Goal: Task Accomplishment & Management: Complete application form

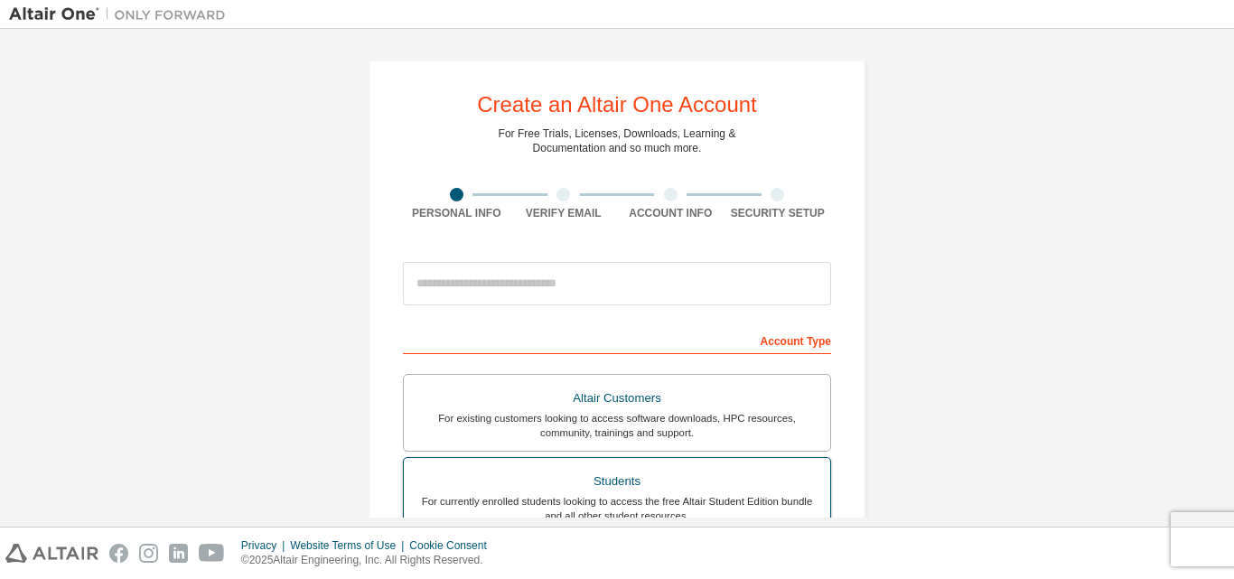
click at [580, 489] on div "Students" at bounding box center [617, 481] width 405 height 25
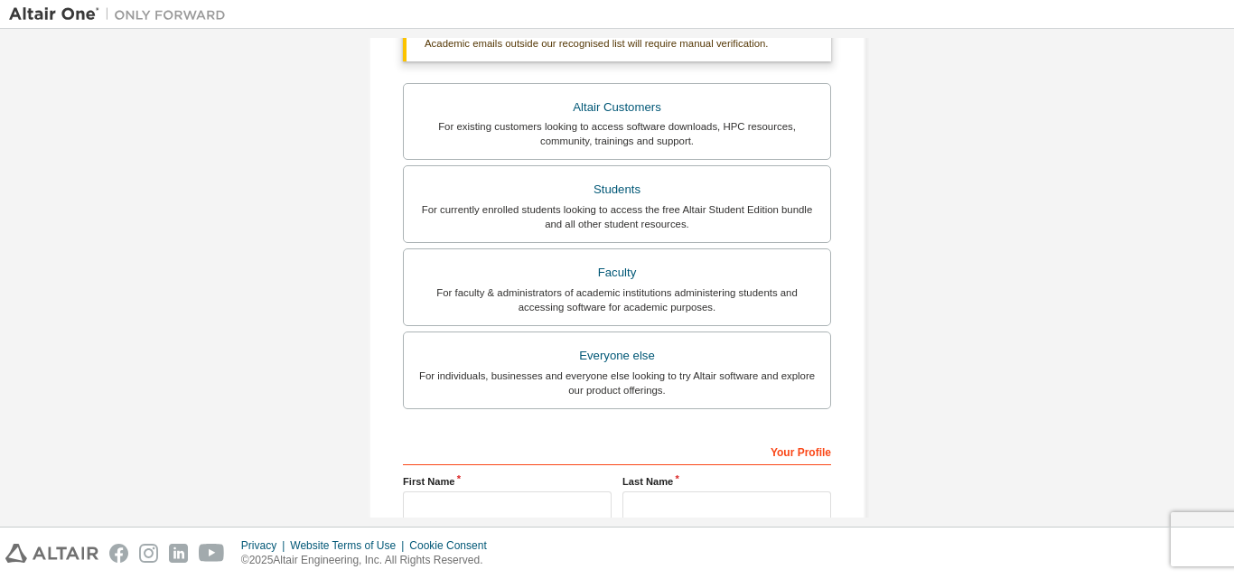
scroll to position [452, 0]
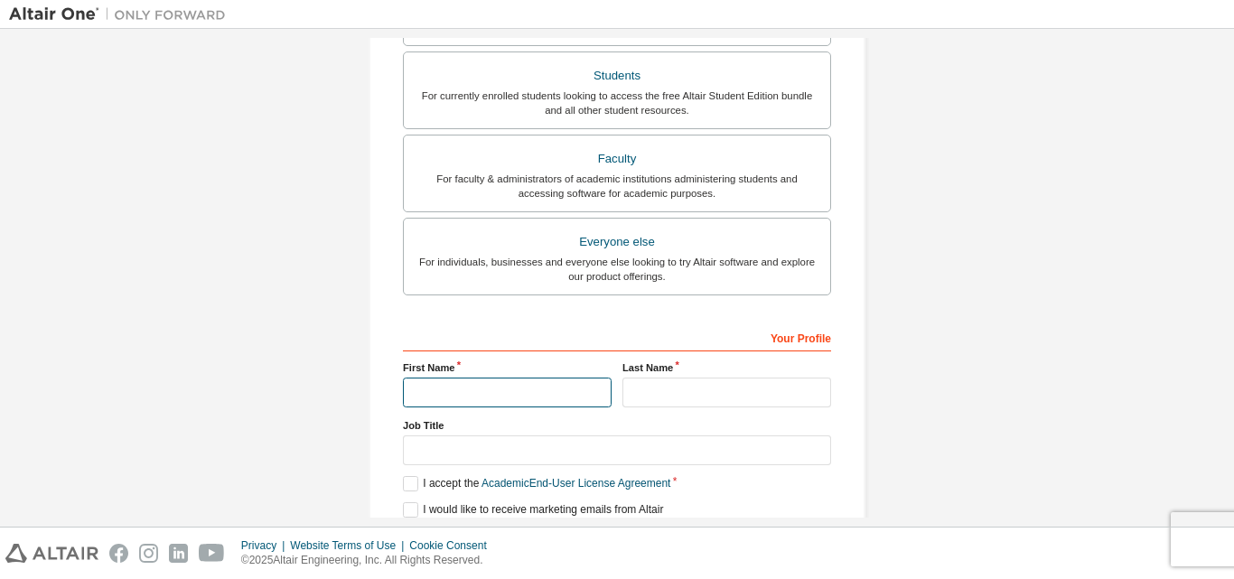
click at [523, 392] on input "text" at bounding box center [507, 393] width 209 height 30
type input "*"
type input "**********"
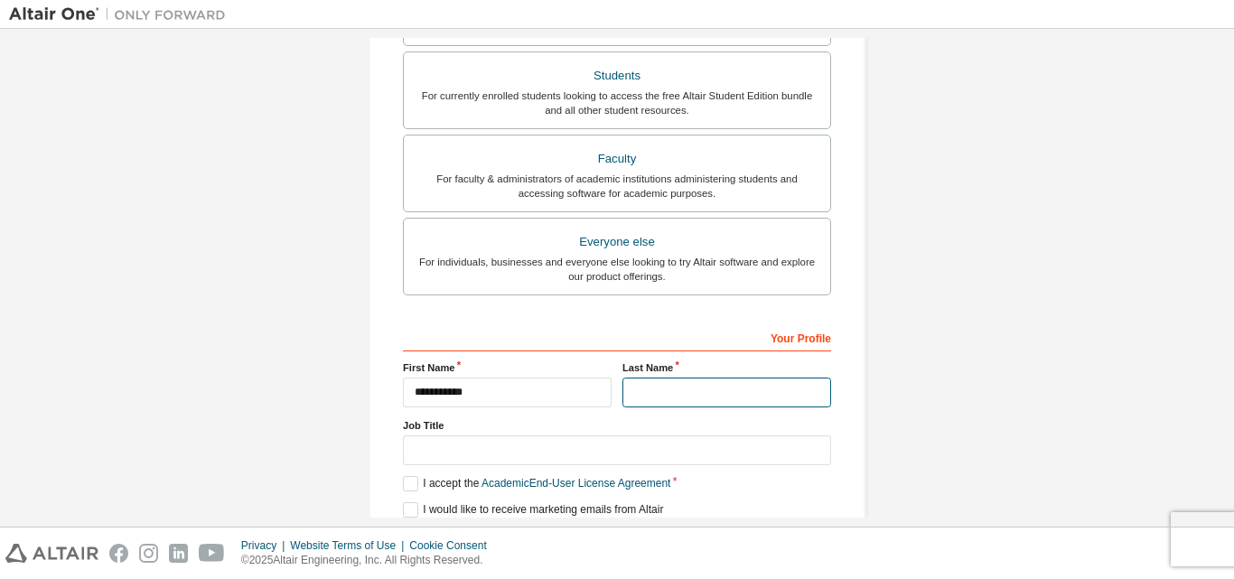
click at [742, 397] on input "text" at bounding box center [726, 393] width 209 height 30
type input "******"
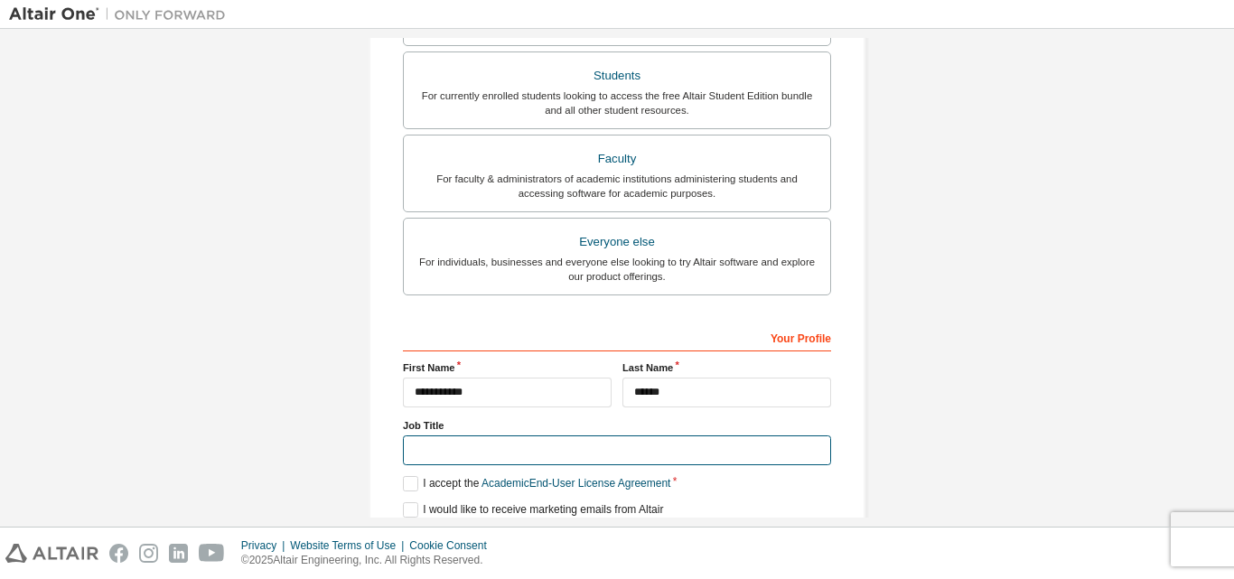
click at [537, 456] on input "text" at bounding box center [617, 450] width 428 height 30
type input "*******"
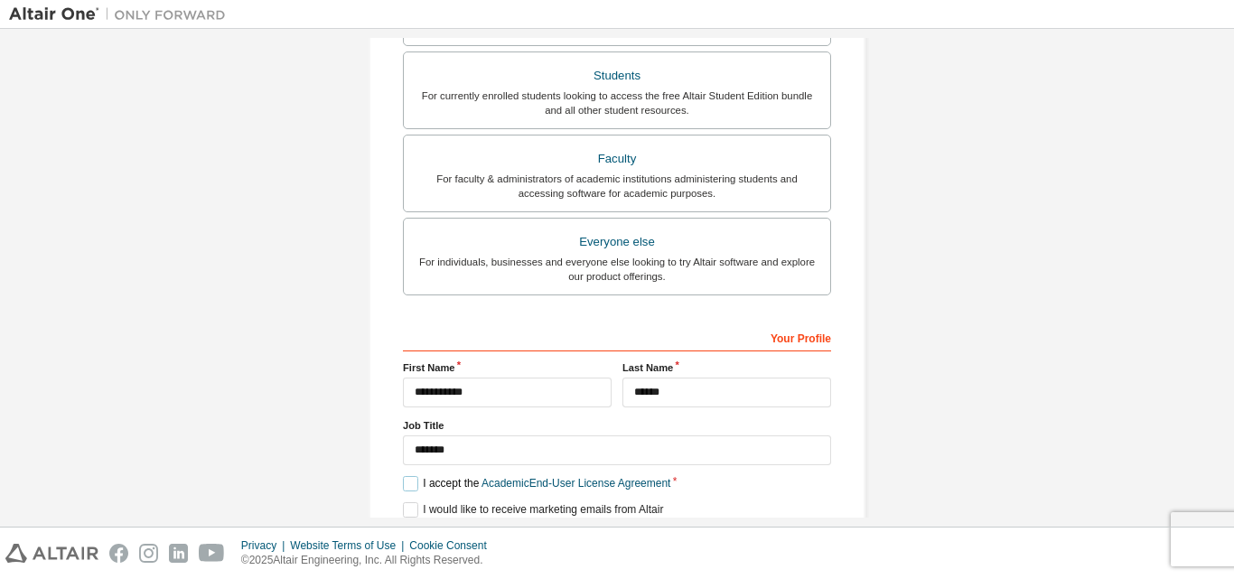
click at [406, 481] on label "I accept the Academic End-User License Agreement" at bounding box center [536, 483] width 267 height 15
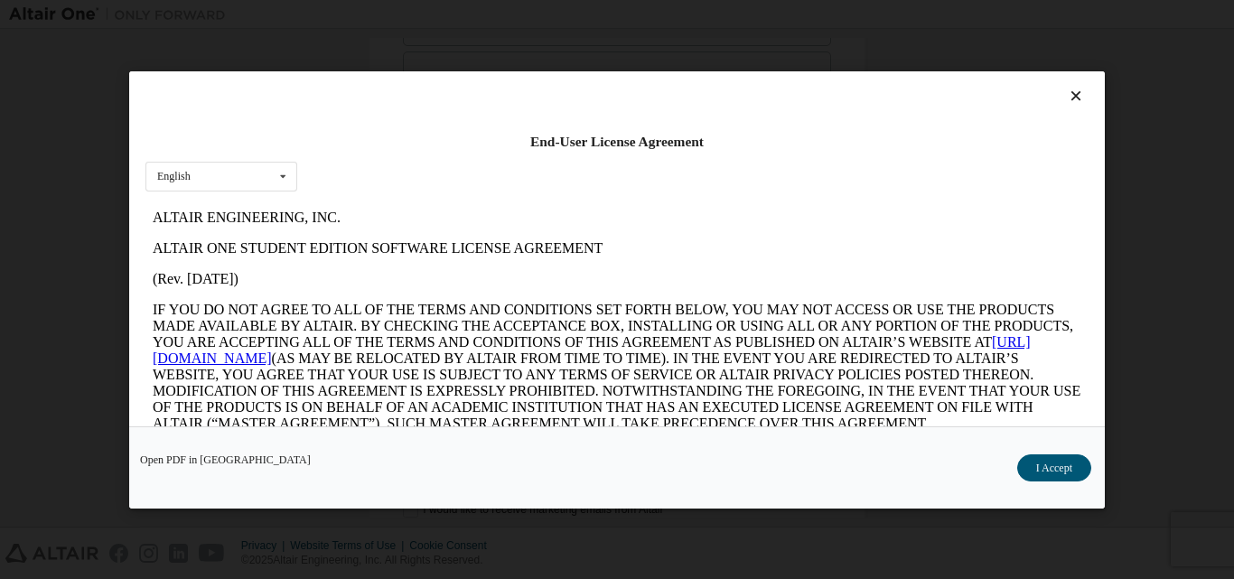
scroll to position [0, 0]
click at [1084, 464] on button "I Accept" at bounding box center [1054, 466] width 74 height 27
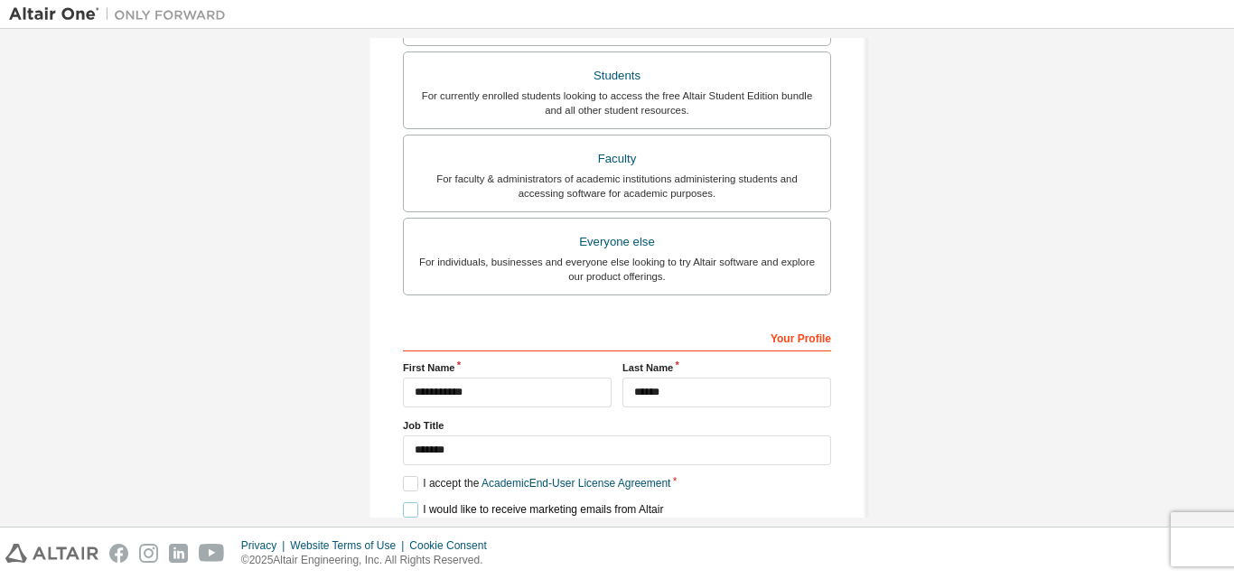
click at [403, 503] on label "I would like to receive marketing emails from Altair" at bounding box center [533, 509] width 260 height 15
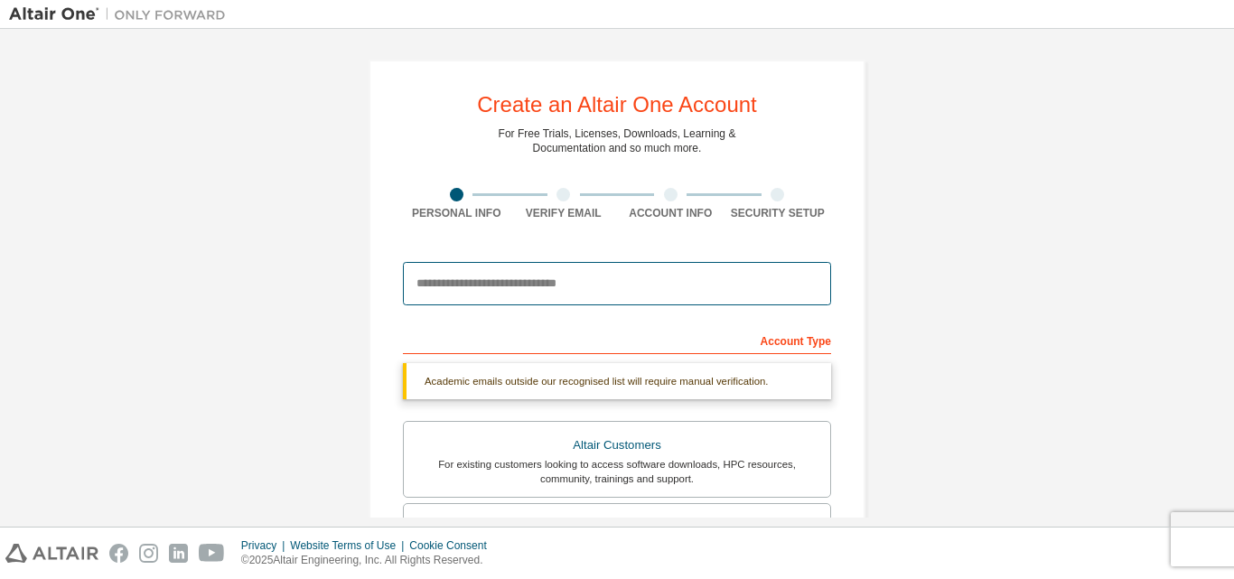
click at [645, 278] on input "email" at bounding box center [617, 283] width 428 height 43
type input "*"
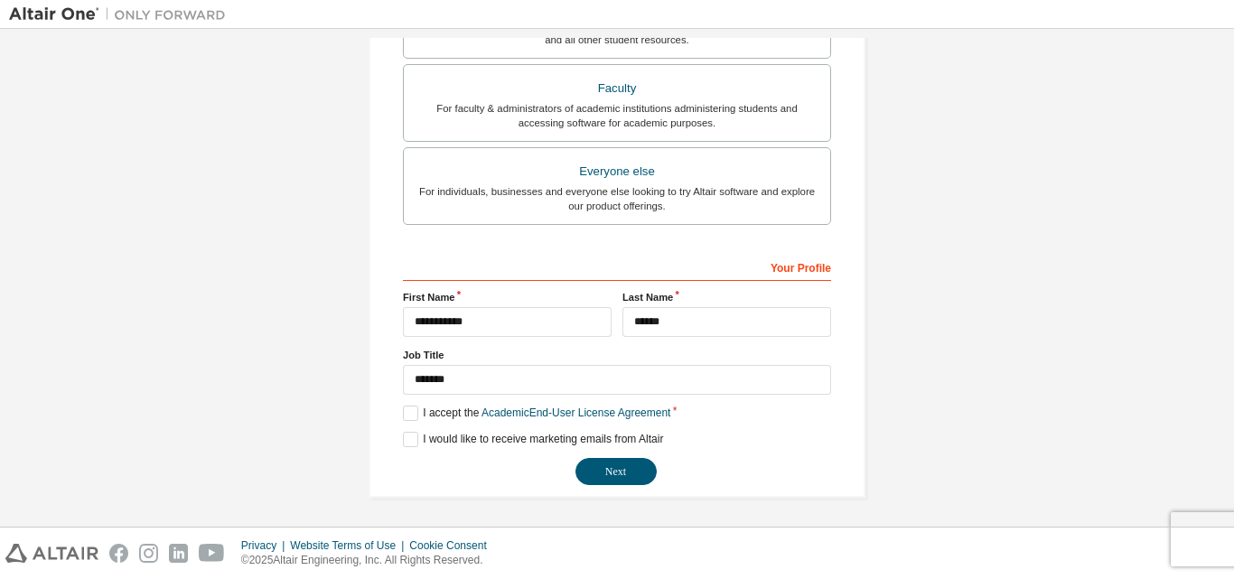
scroll to position [524, 0]
type input "**********"
click at [629, 472] on button "Next" at bounding box center [615, 469] width 81 height 27
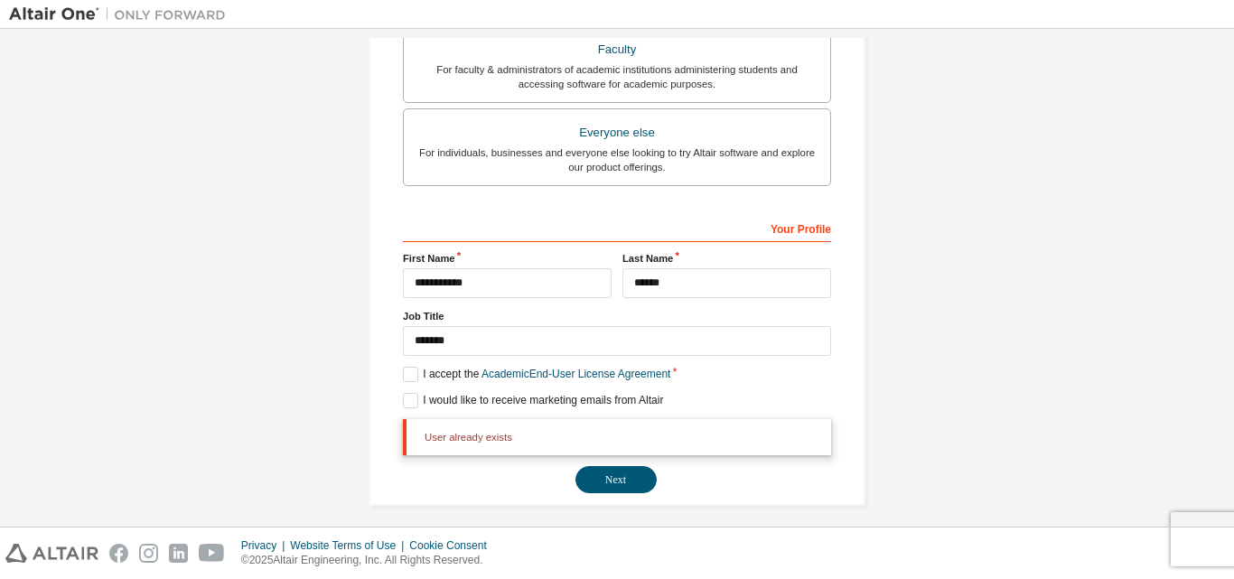
scroll to position [571, 0]
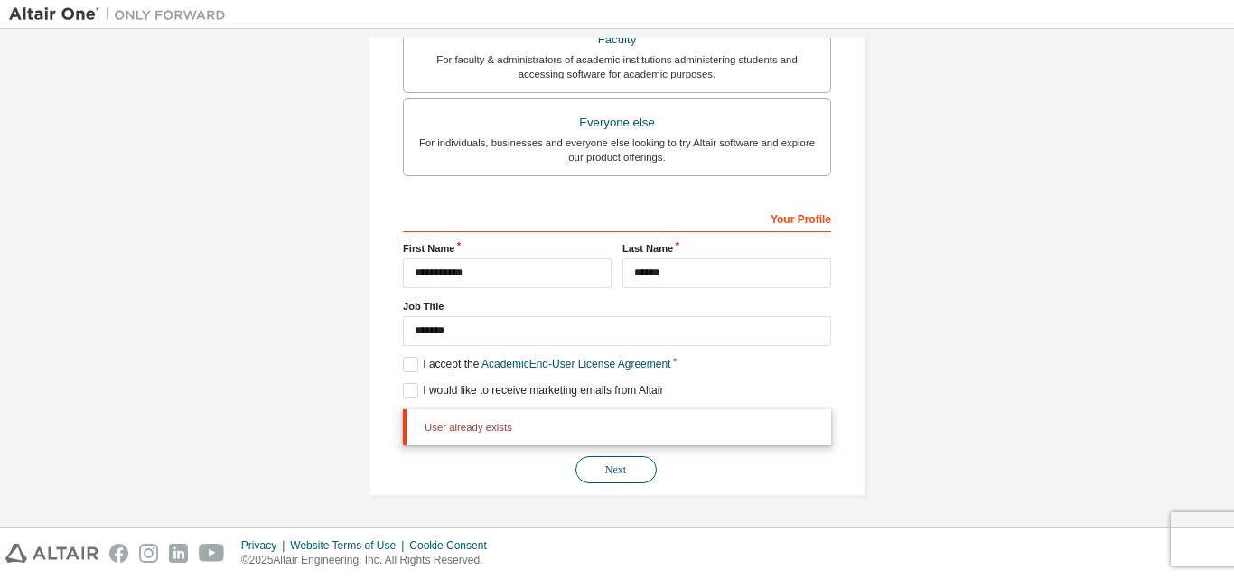
click at [602, 466] on button "Next" at bounding box center [615, 469] width 81 height 27
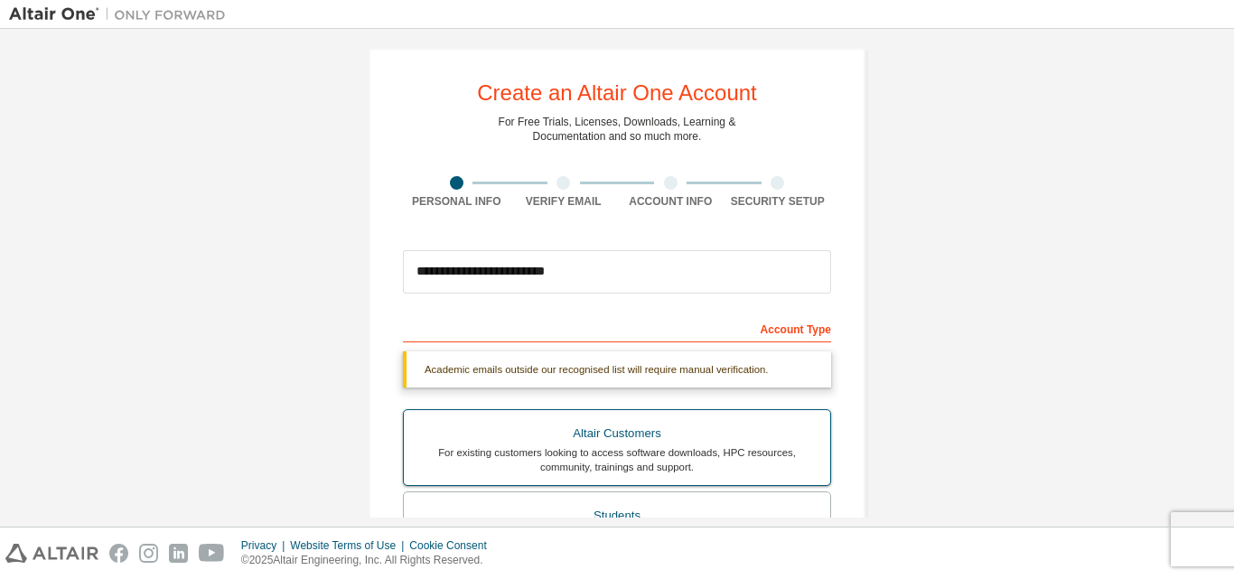
scroll to position [0, 0]
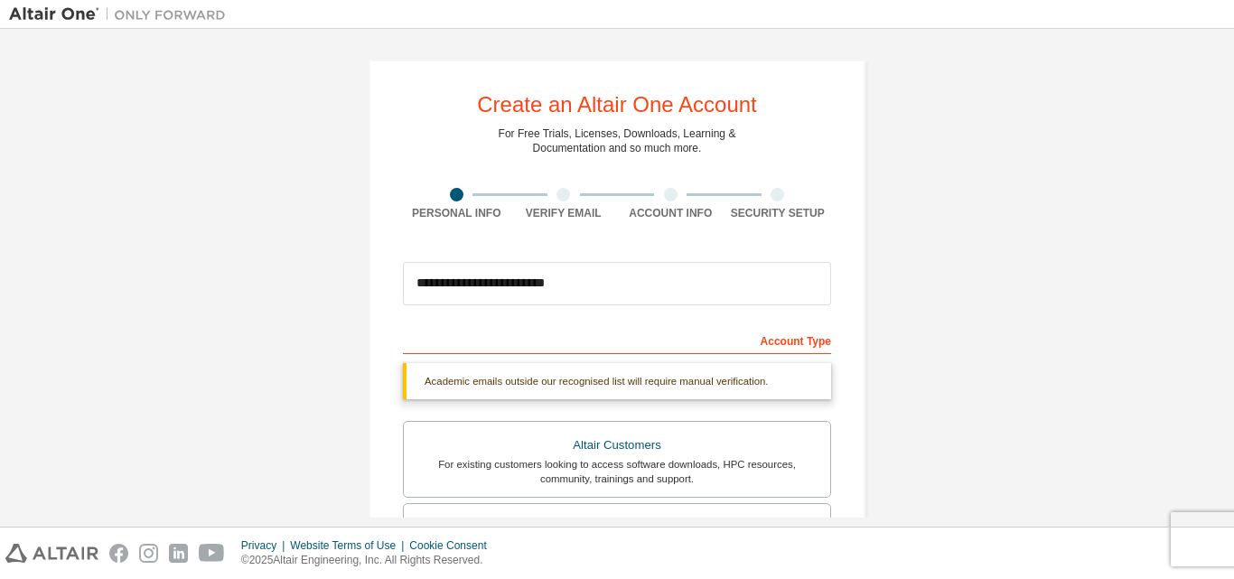
click at [551, 196] on div at bounding box center [563, 195] width 107 height 14
drag, startPoint x: 681, startPoint y: 195, endPoint x: 717, endPoint y: 199, distance: 36.3
click at [684, 195] on div at bounding box center [670, 195] width 107 height 14
click at [780, 209] on div "Security Setup" at bounding box center [777, 213] width 107 height 14
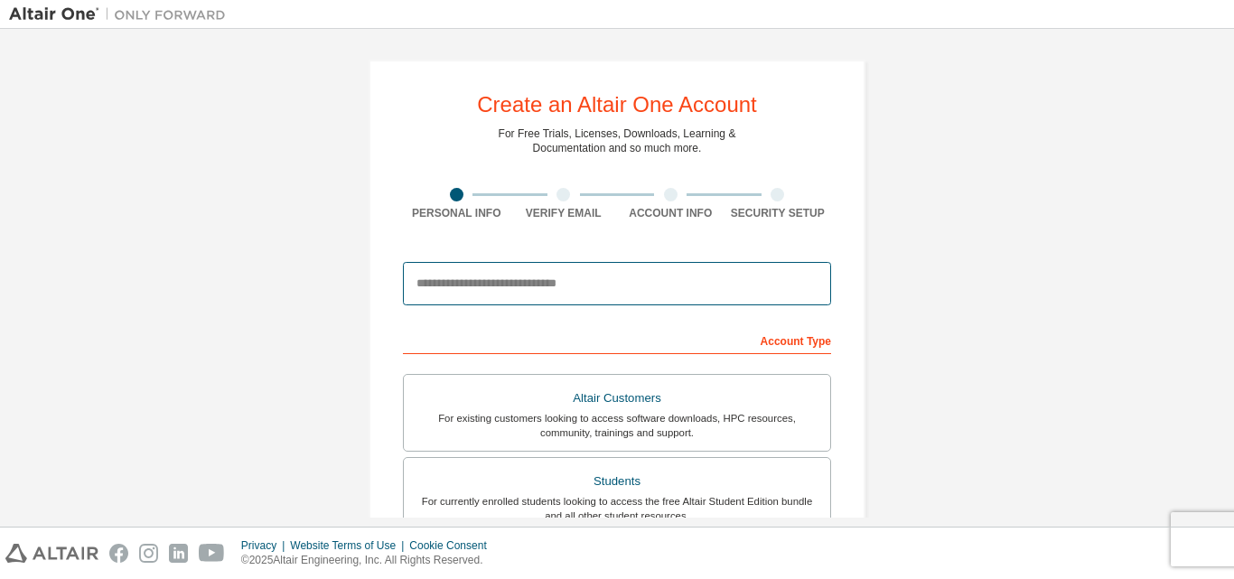
click at [645, 282] on input "email" at bounding box center [617, 283] width 428 height 43
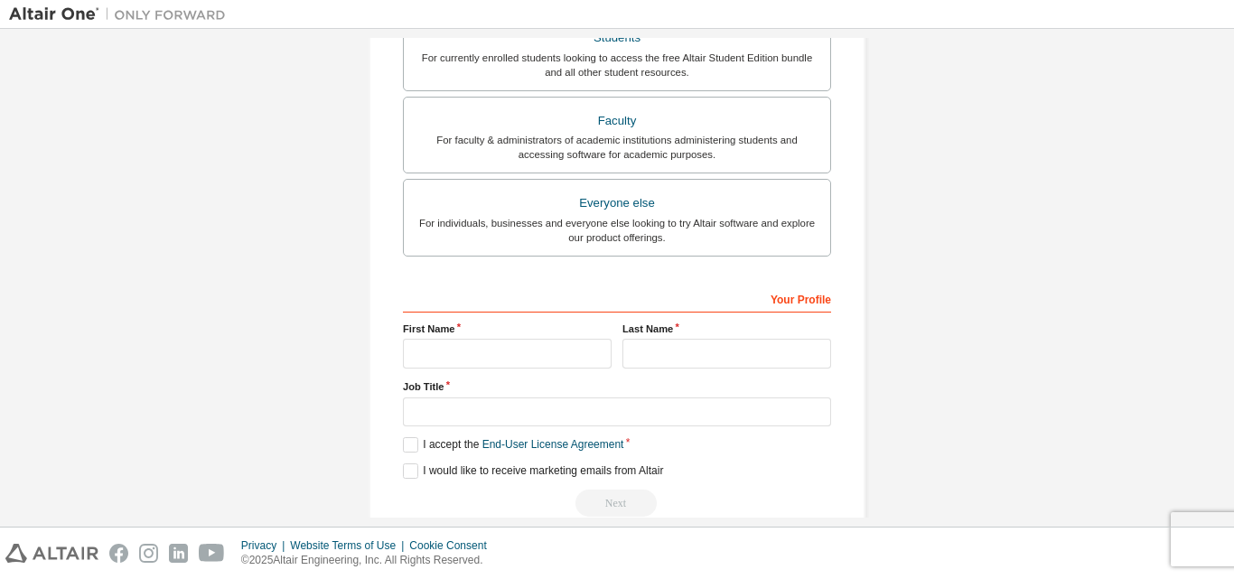
scroll to position [452, 0]
